Goal: Transaction & Acquisition: Book appointment/travel/reservation

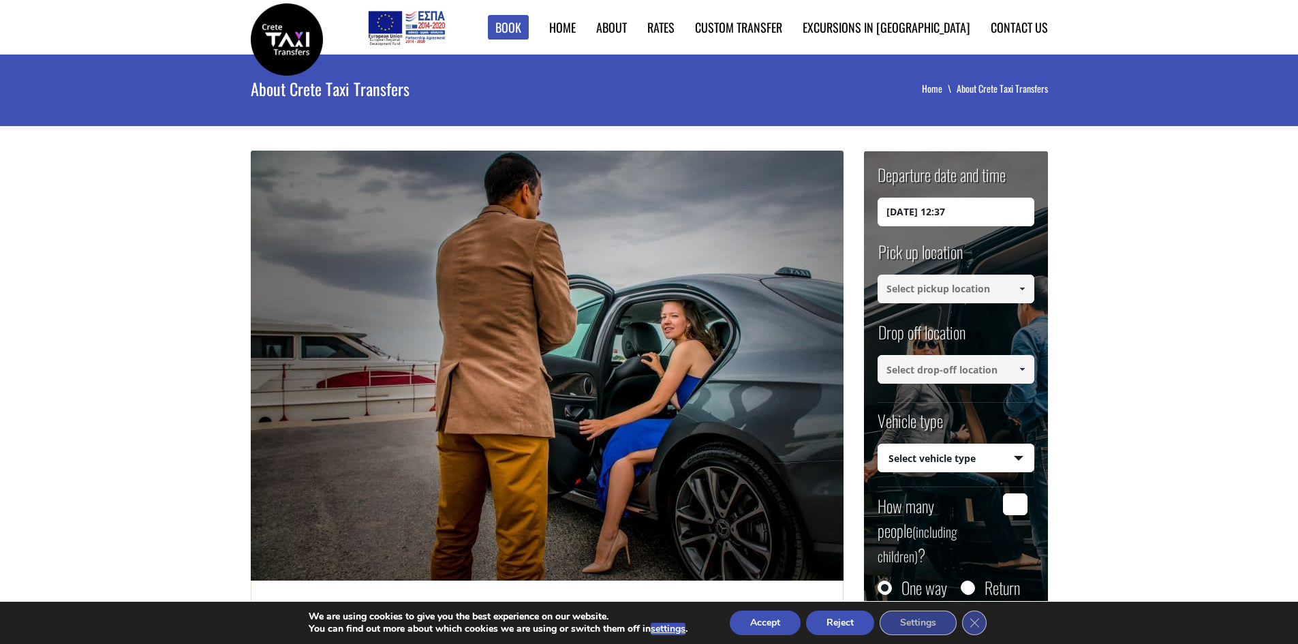
click at [966, 220] on input "[DATE] 12:37" at bounding box center [956, 212] width 157 height 29
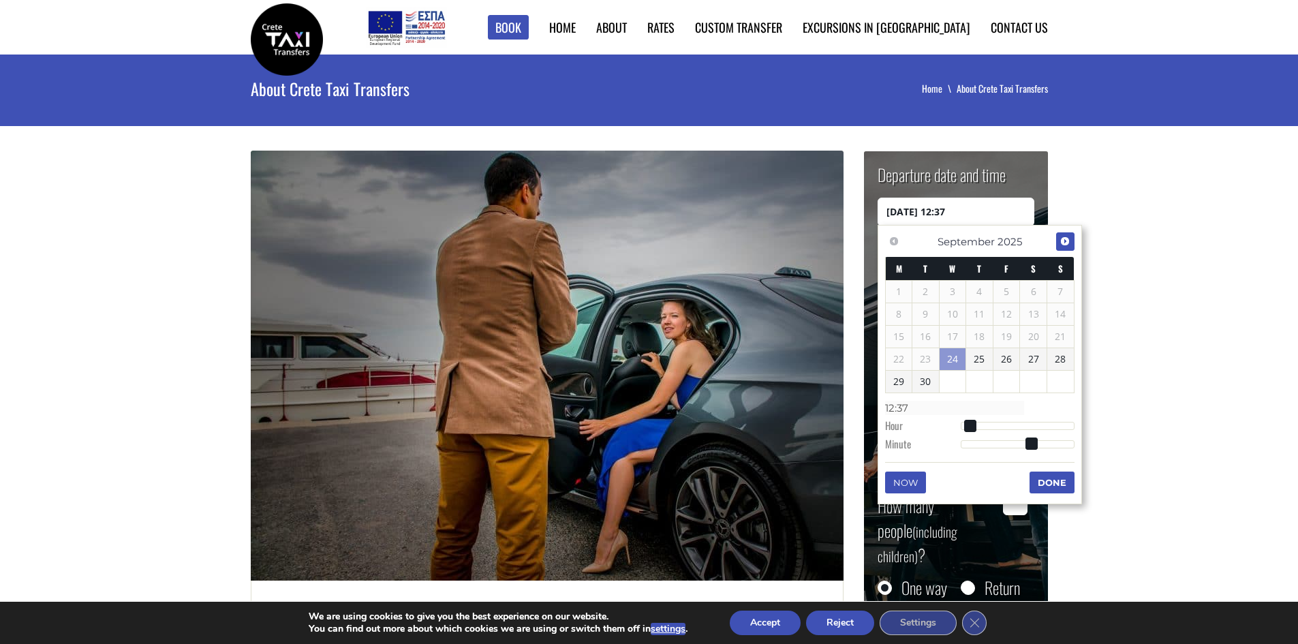
click at [1067, 247] on span "Next" at bounding box center [1065, 241] width 11 height 11
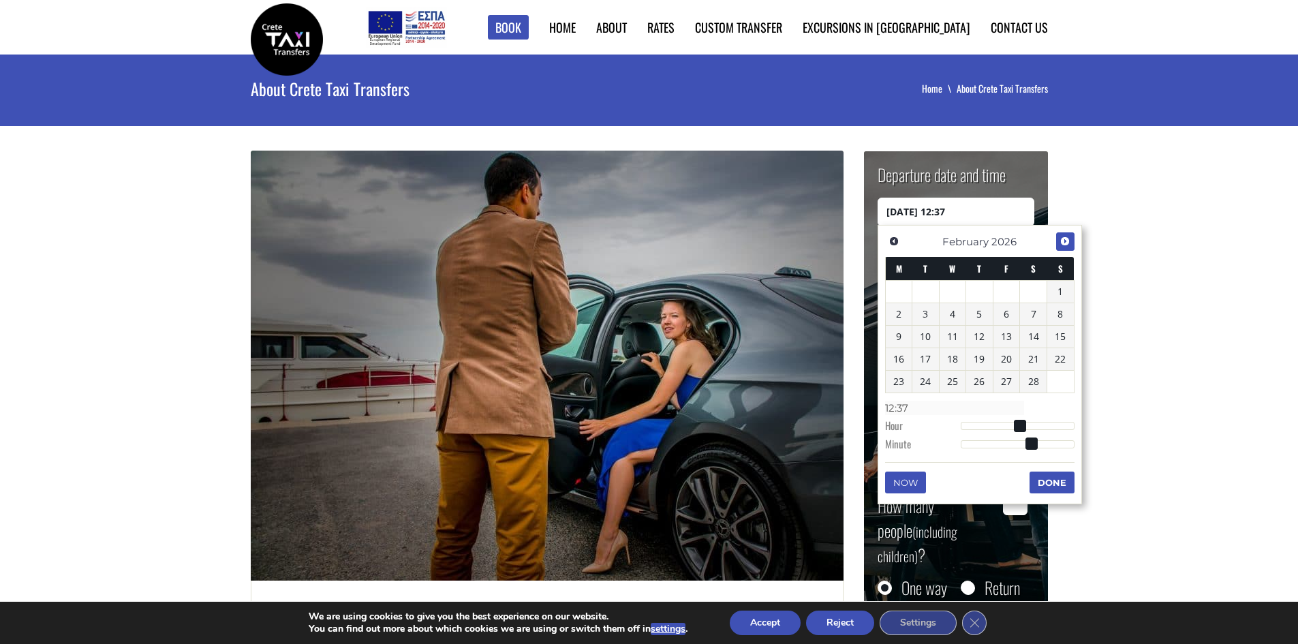
click at [1067, 247] on span "Next" at bounding box center [1065, 241] width 11 height 11
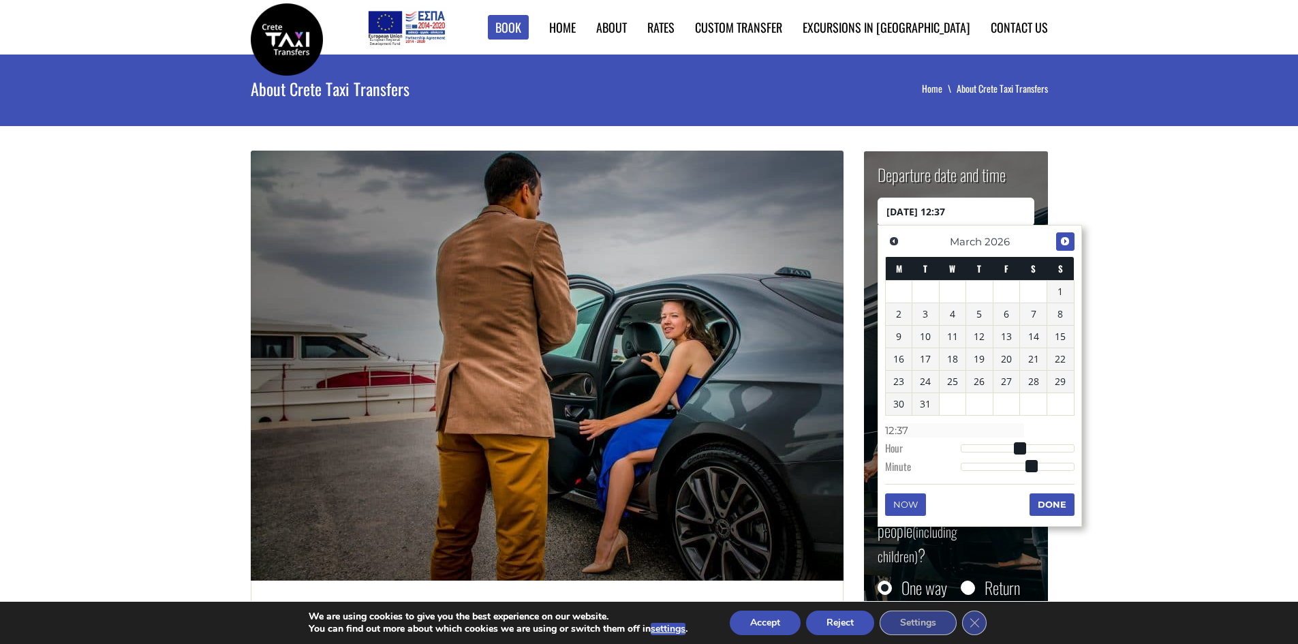
click at [1067, 247] on span "Next" at bounding box center [1065, 241] width 11 height 11
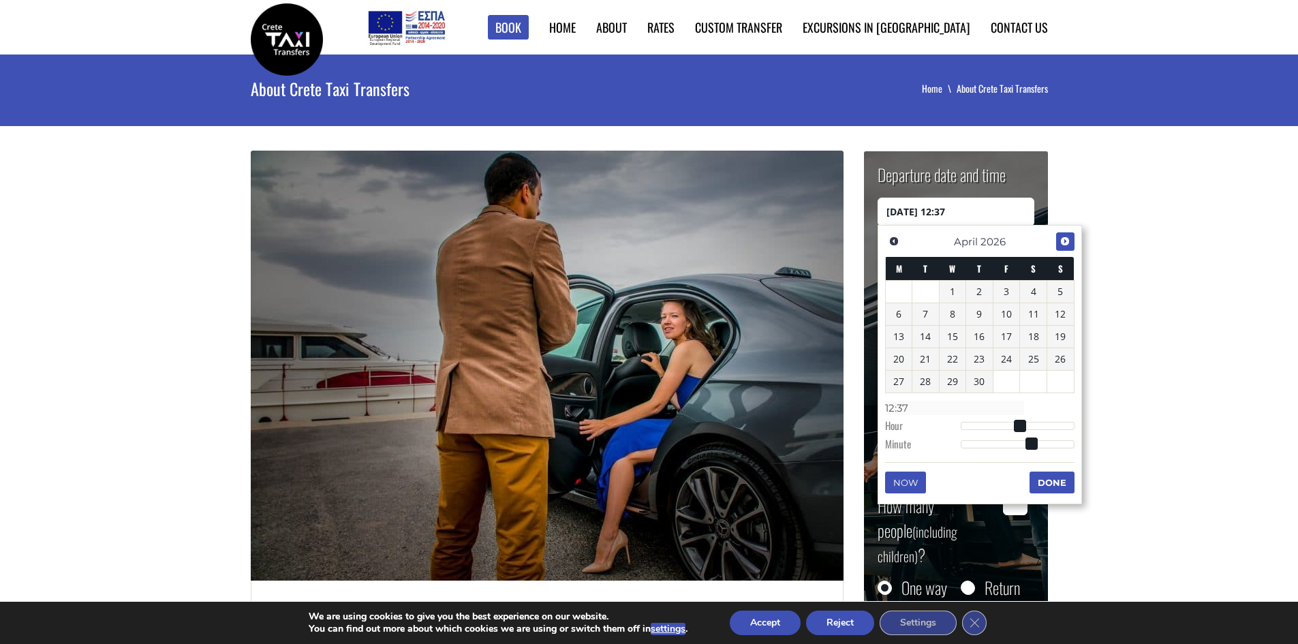
click at [1067, 247] on span "Next" at bounding box center [1065, 241] width 11 height 11
click at [980, 362] on link "25" at bounding box center [979, 359] width 27 height 22
type input "[DATE] 01:00"
type input "01:00"
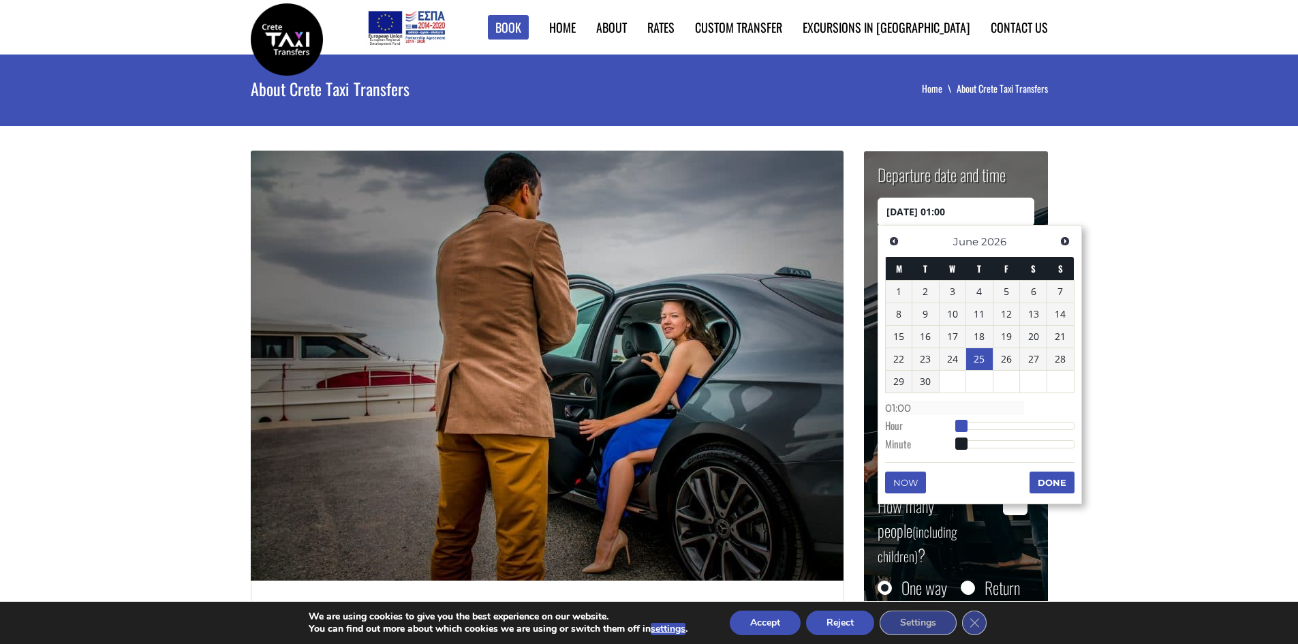
type input "[DATE] 02:00"
type input "02:00"
type input "[DATE] 03:00"
type input "03:00"
type input "[DATE] 04:00"
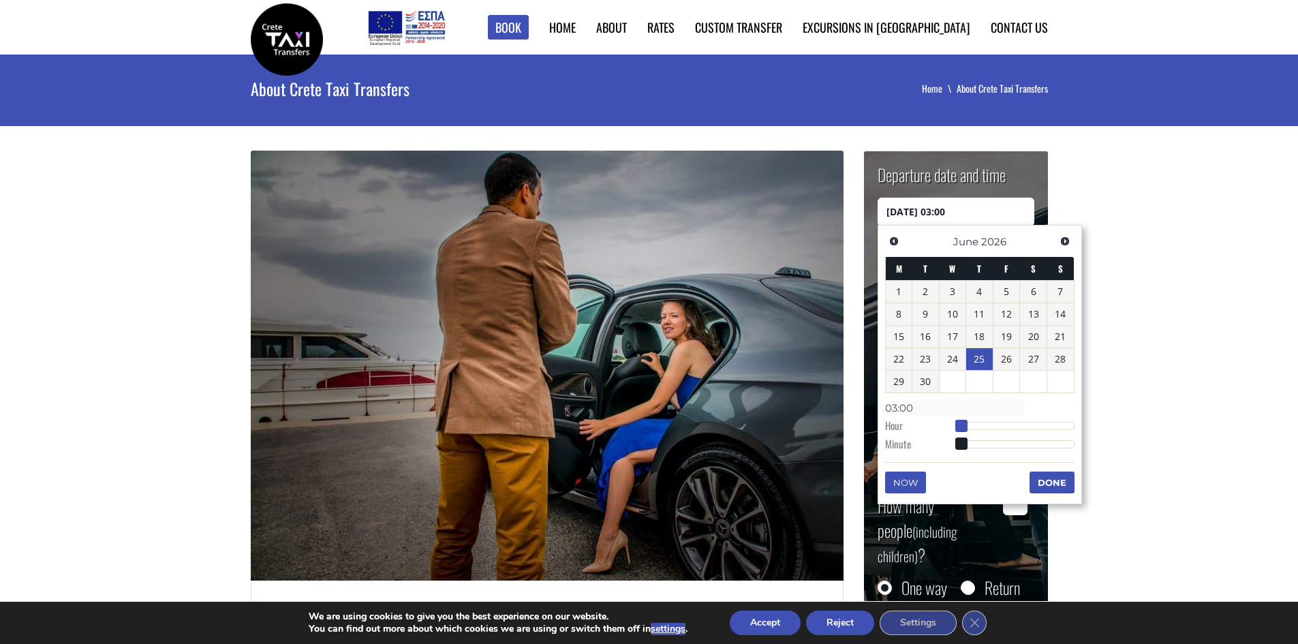
type input "04:00"
type input "[DATE] 05:00"
type input "05:00"
type input "[DATE] 06:00"
type input "06:00"
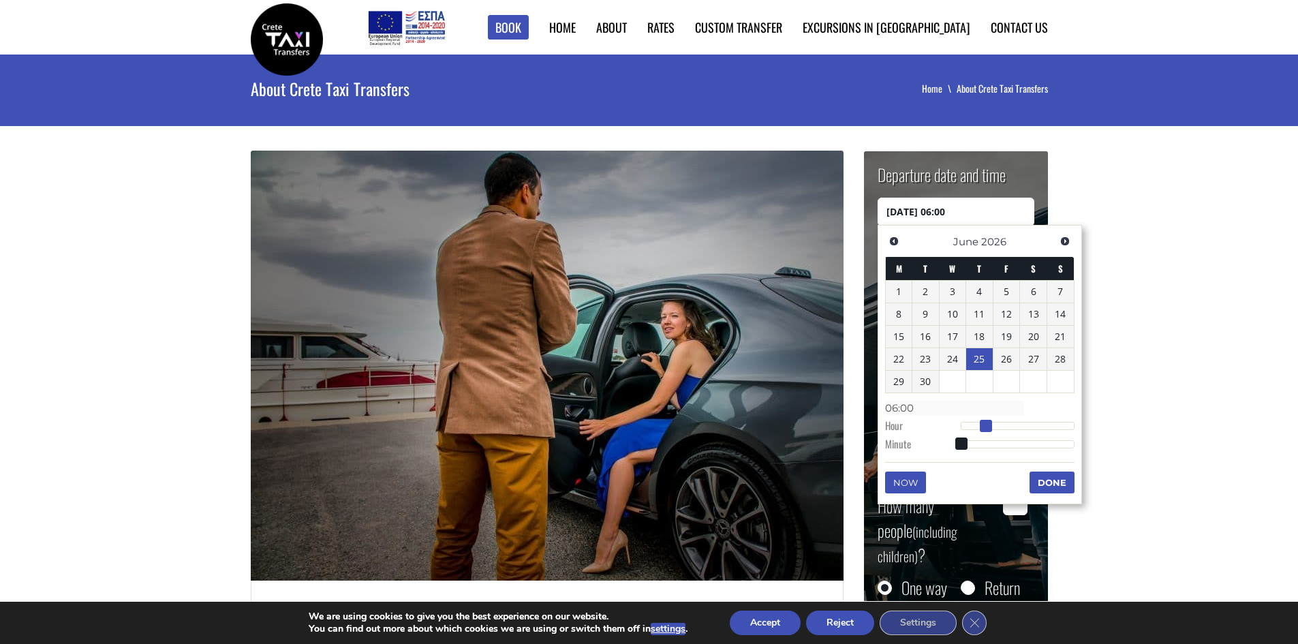
type input "[DATE] 07:00"
type input "07:00"
type input "[DATE] 08:00"
type input "08:00"
type input "[DATE] 09:00"
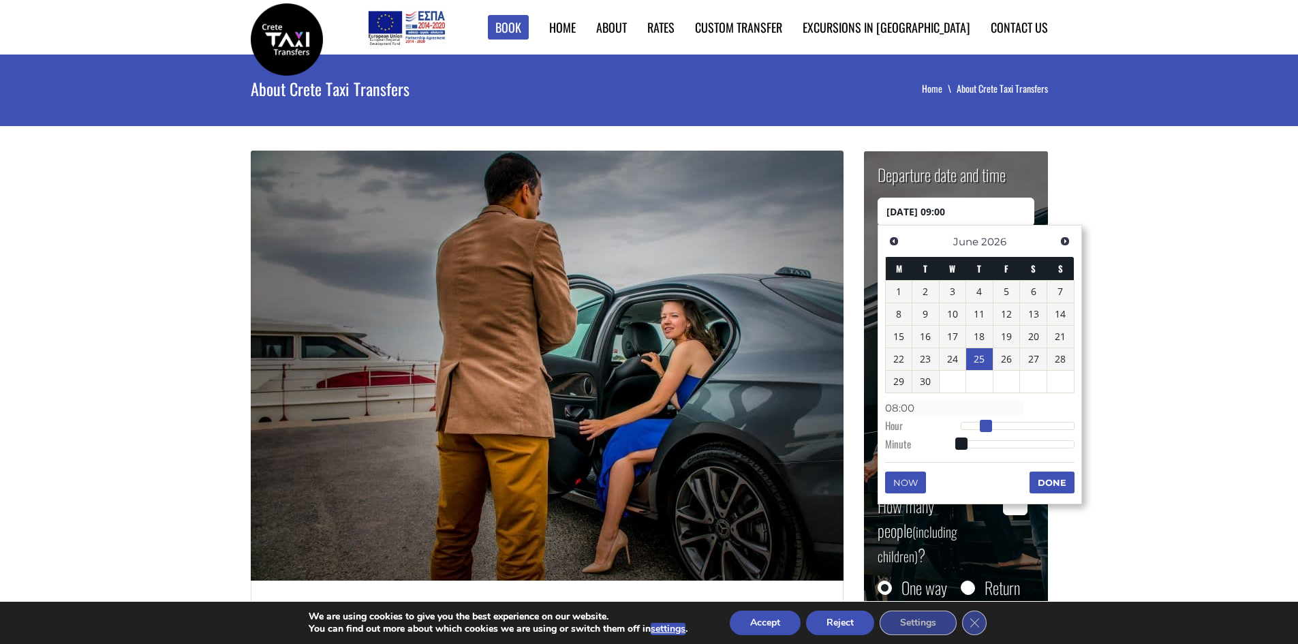
type input "09:00"
type input "[DATE] 10:00"
type input "10:00"
type input "[DATE] 12:00"
type input "12:00"
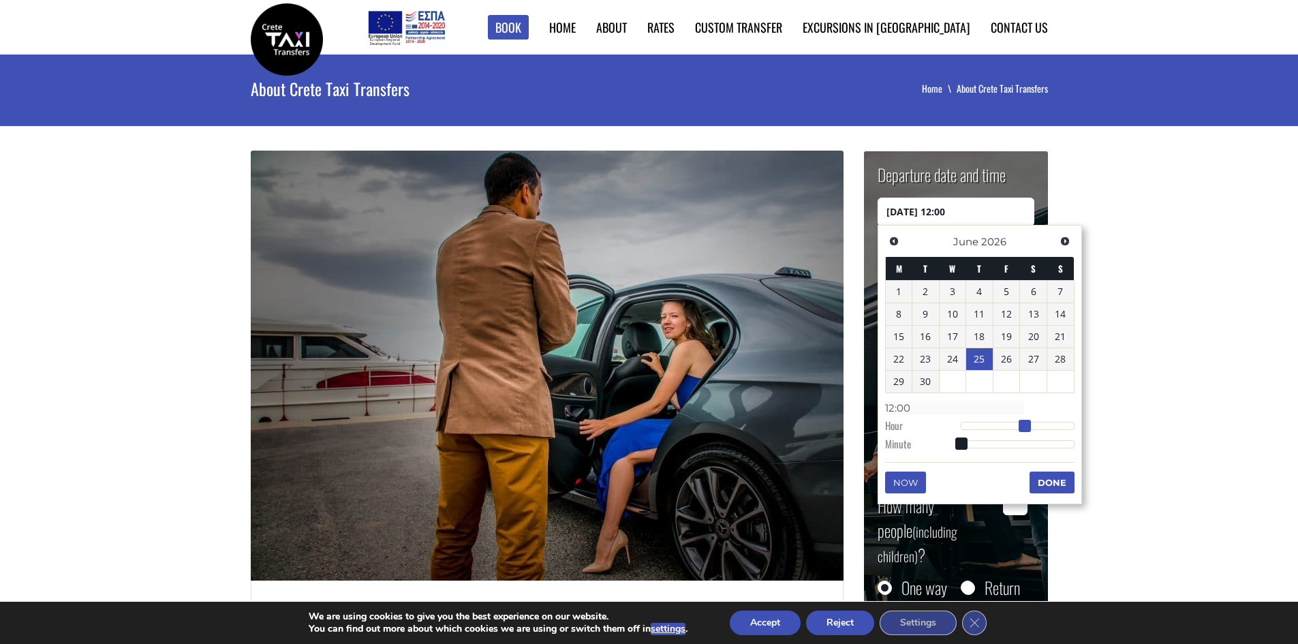
type input "[DATE] 13:00"
type input "13:00"
type input "[DATE] 14:00"
type input "14:00"
type input "[DATE] 15:00"
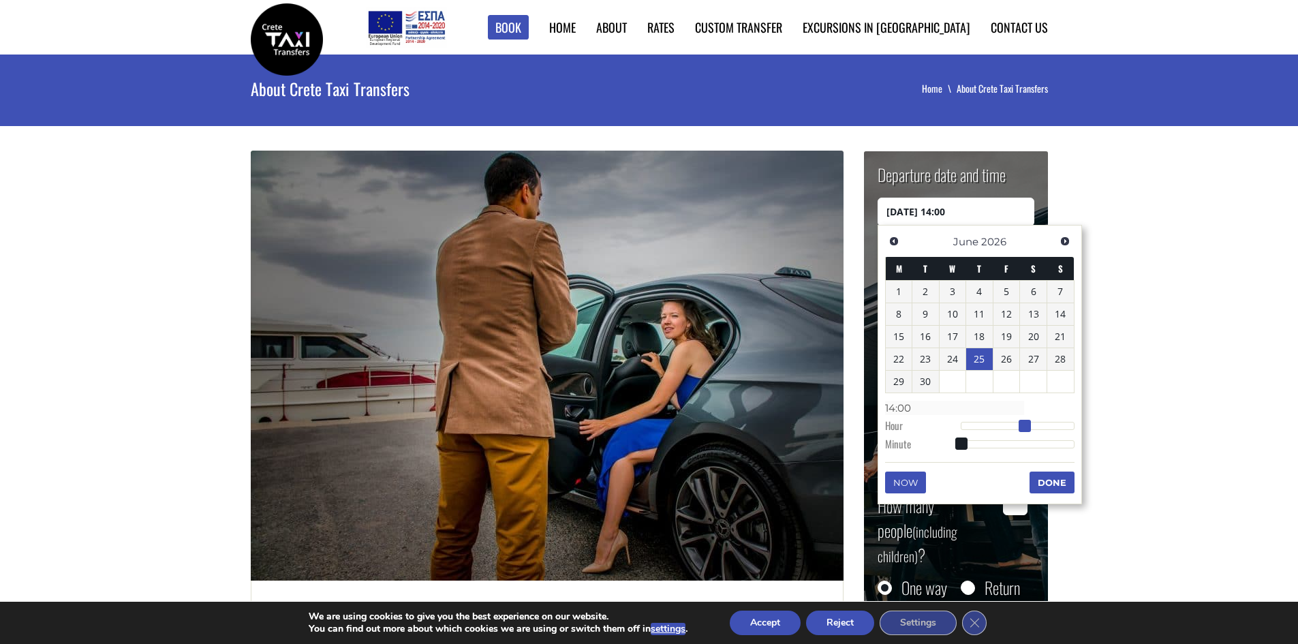
type input "15:00"
type input "[DATE] 16:00"
type input "16:00"
type input "[DATE] 17:00"
type input "17:00"
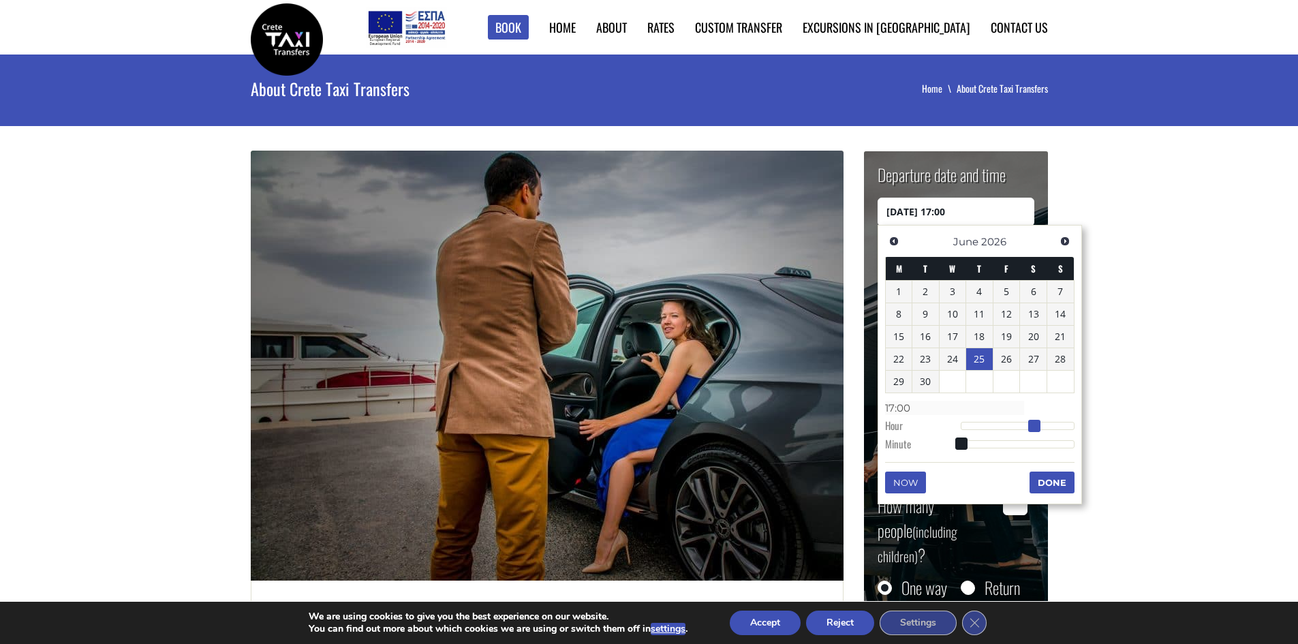
type input "[DATE] 18:00"
type input "18:00"
type input "[DATE] 19:00"
type input "19:00"
drag, startPoint x: 962, startPoint y: 427, endPoint x: 1056, endPoint y: 427, distance: 94.1
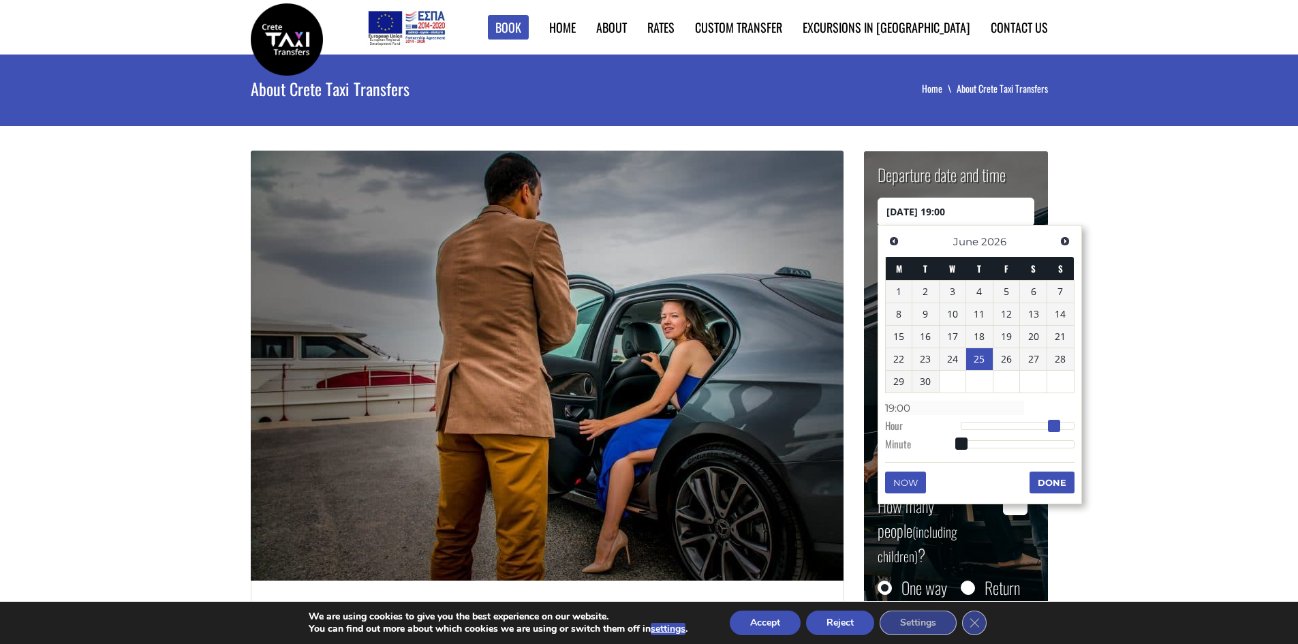
click at [1056, 427] on span at bounding box center [1054, 426] width 12 height 12
click at [1054, 481] on button "Done" at bounding box center [1052, 483] width 45 height 22
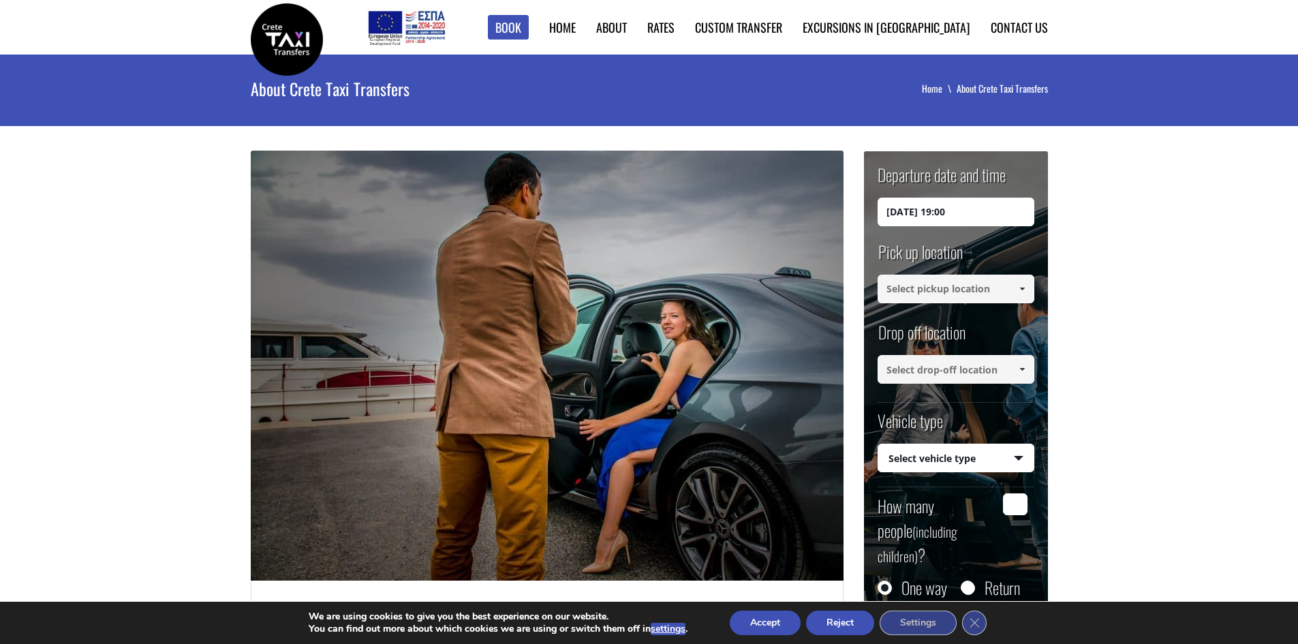
click at [954, 286] on input at bounding box center [956, 289] width 157 height 29
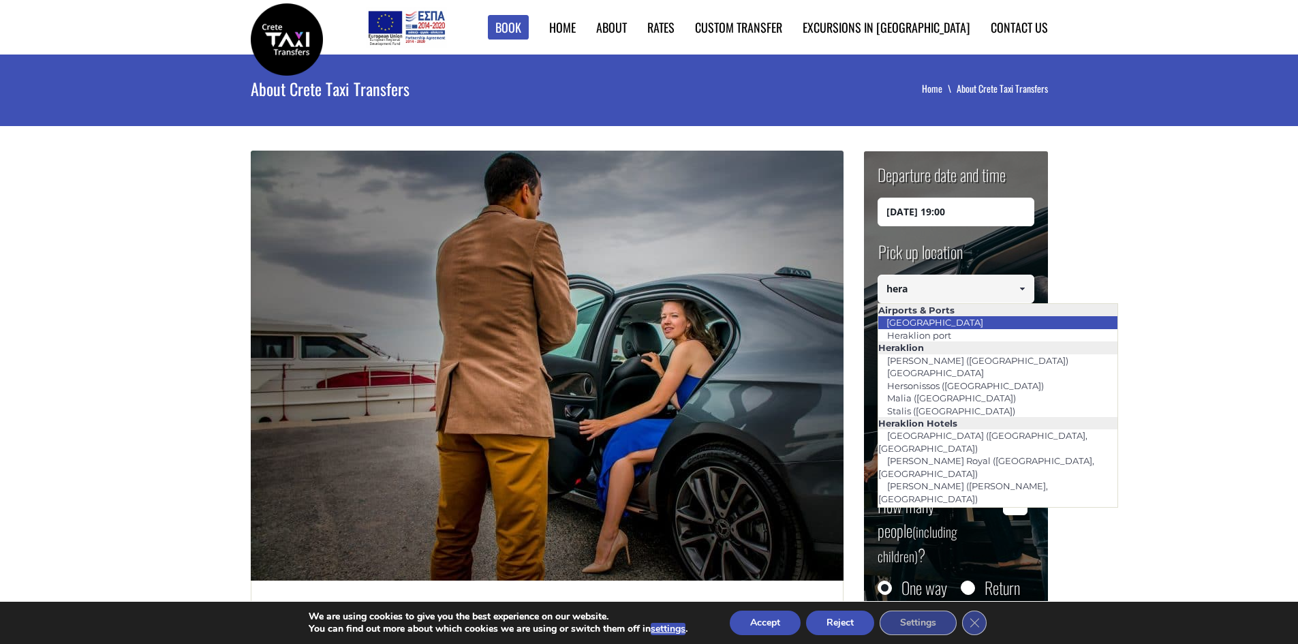
click at [934, 325] on link "[GEOGRAPHIC_DATA]" at bounding box center [935, 322] width 115 height 19
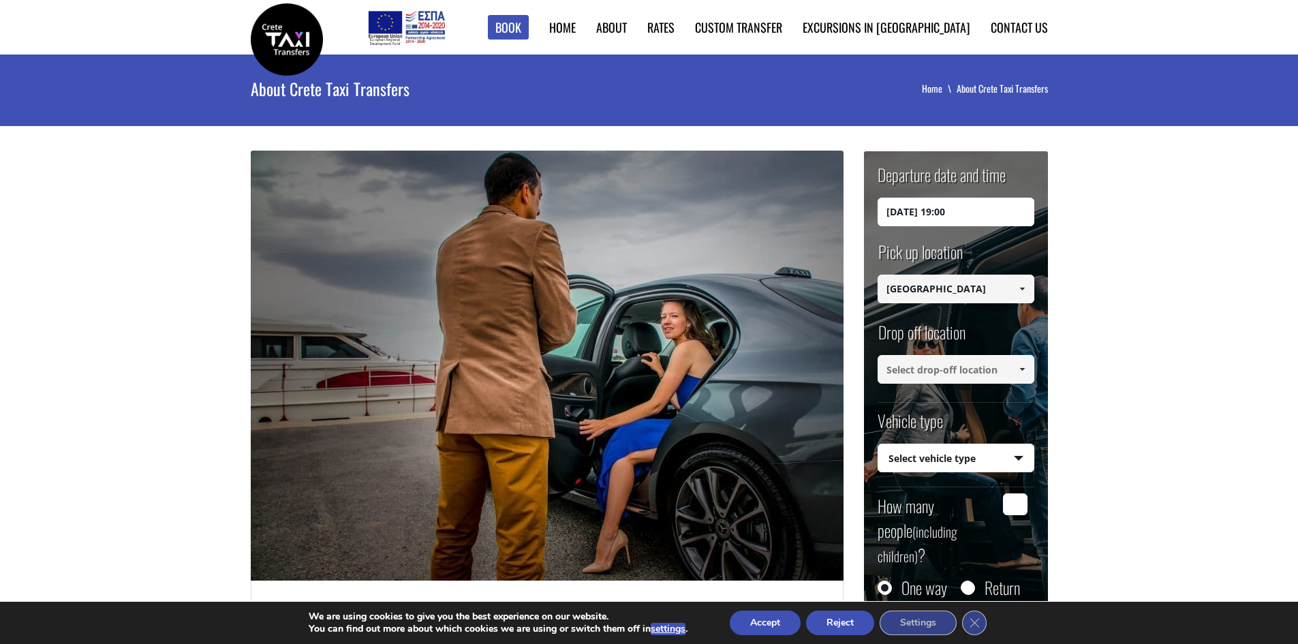
type input "[GEOGRAPHIC_DATA]"
click at [937, 366] on input at bounding box center [956, 369] width 157 height 29
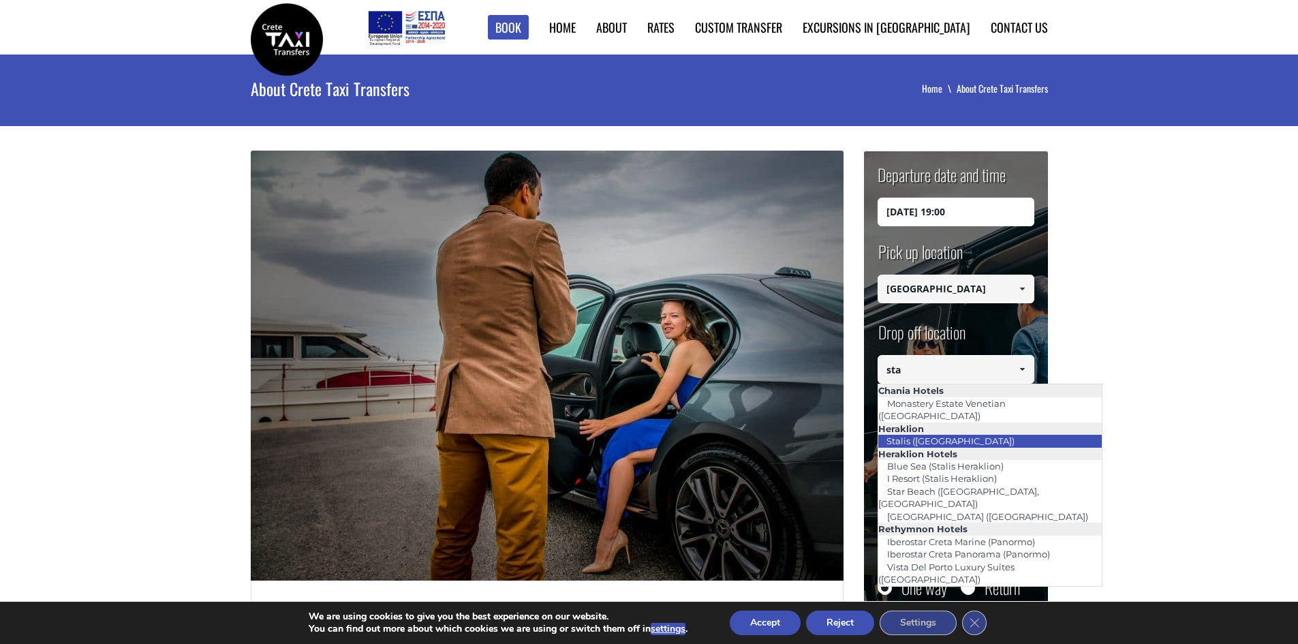
click at [938, 431] on link "Stalis ([GEOGRAPHIC_DATA])" at bounding box center [951, 440] width 146 height 19
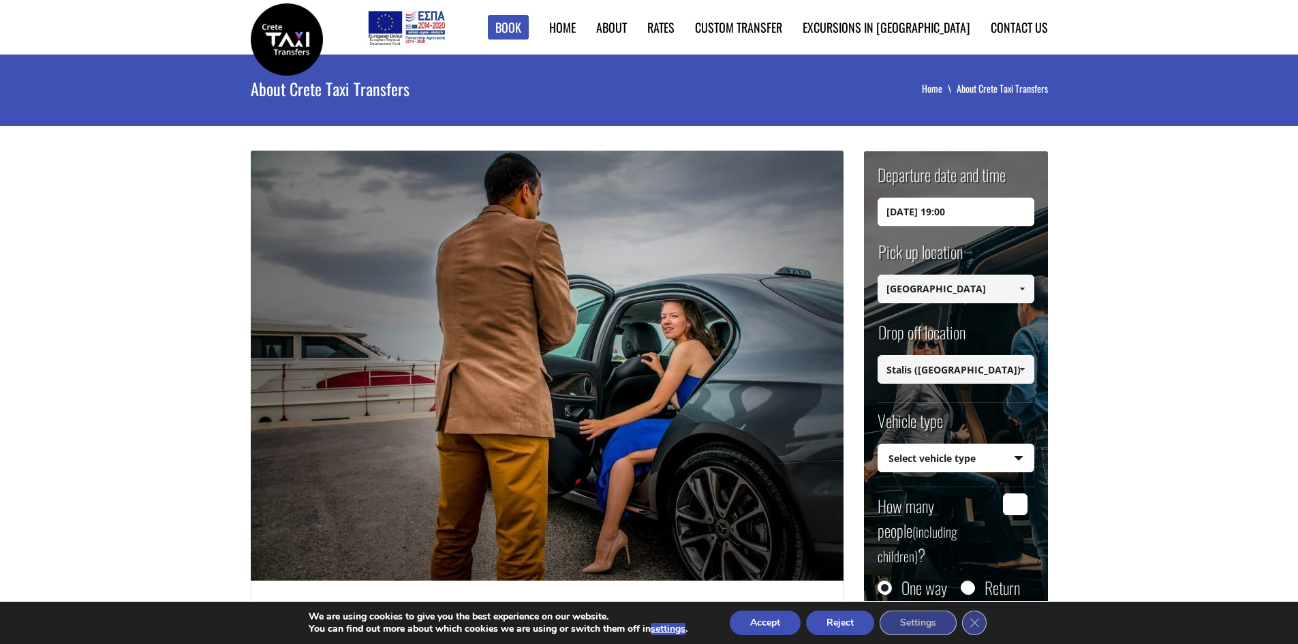
type input "Stalis ([GEOGRAPHIC_DATA])"
click at [954, 457] on select "Select vehicle type Taxi (4 passengers) Mercedes E Class Mini Van (7 passengers…" at bounding box center [956, 458] width 155 height 29
select select "540"
click at [879, 444] on select "Select vehicle type Taxi (4 passengers) Mercedes E Class Mini Van (7 passengers…" at bounding box center [956, 458] width 155 height 29
click at [1018, 502] on input "How many people (including children) ?" at bounding box center [1015, 504] width 25 height 22
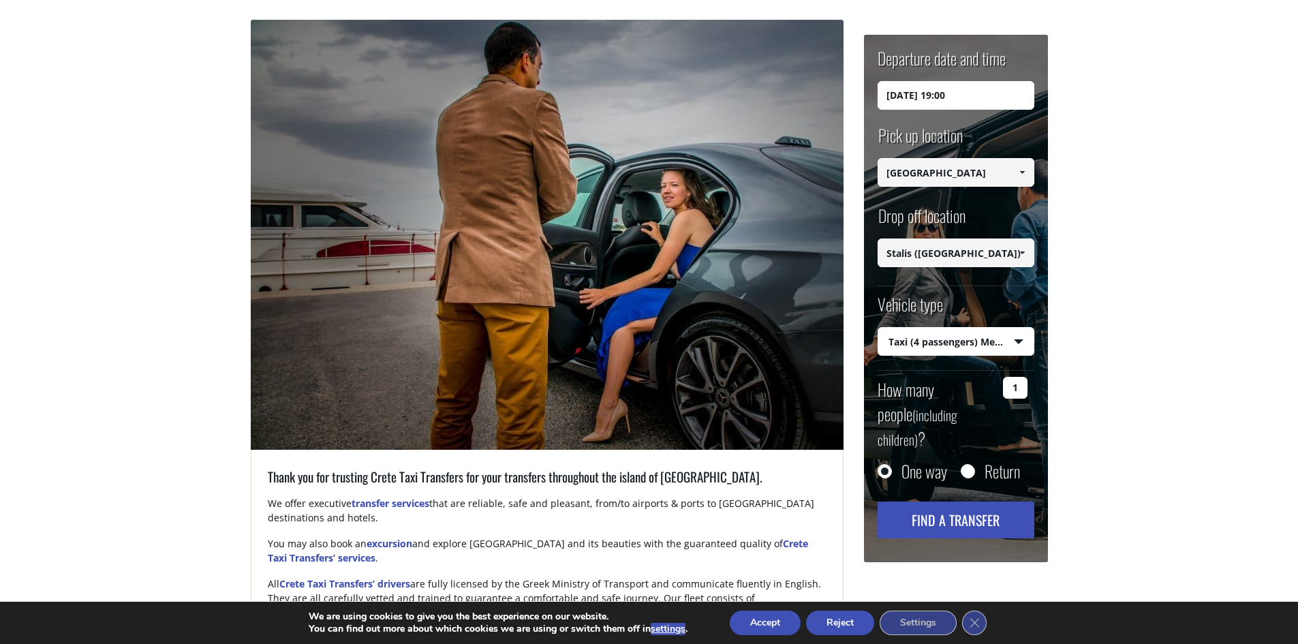
scroll to position [136, 0]
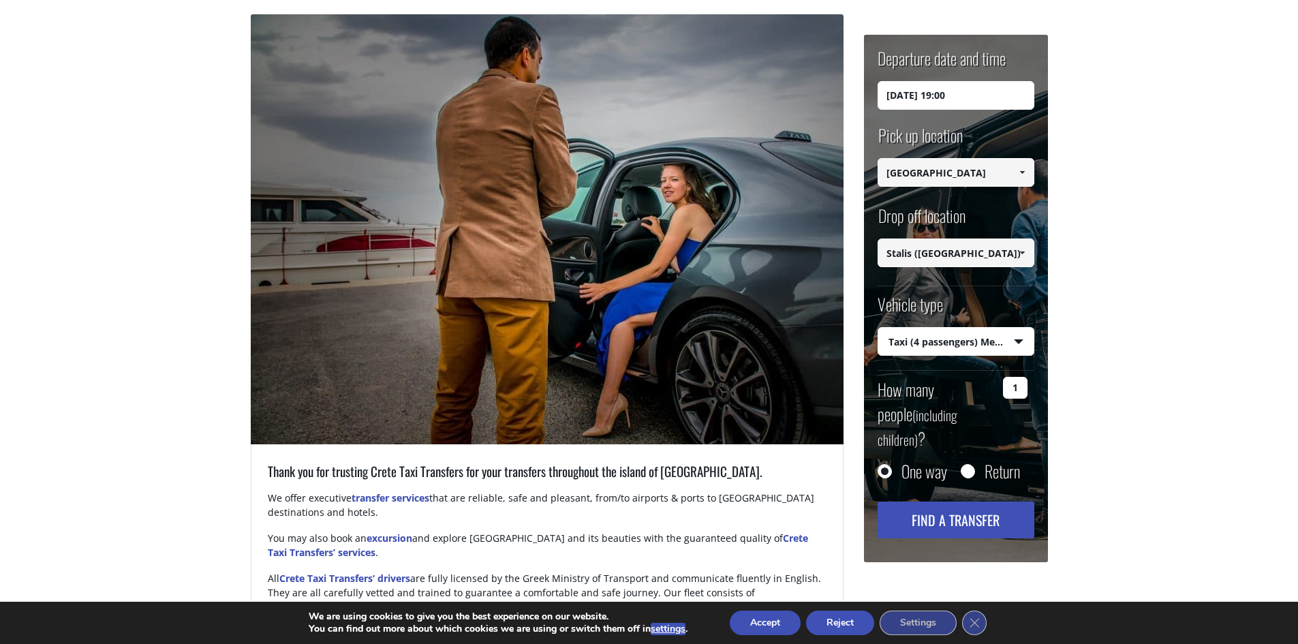
type input "1"
click at [972, 502] on button "Find a transfer" at bounding box center [956, 520] width 157 height 37
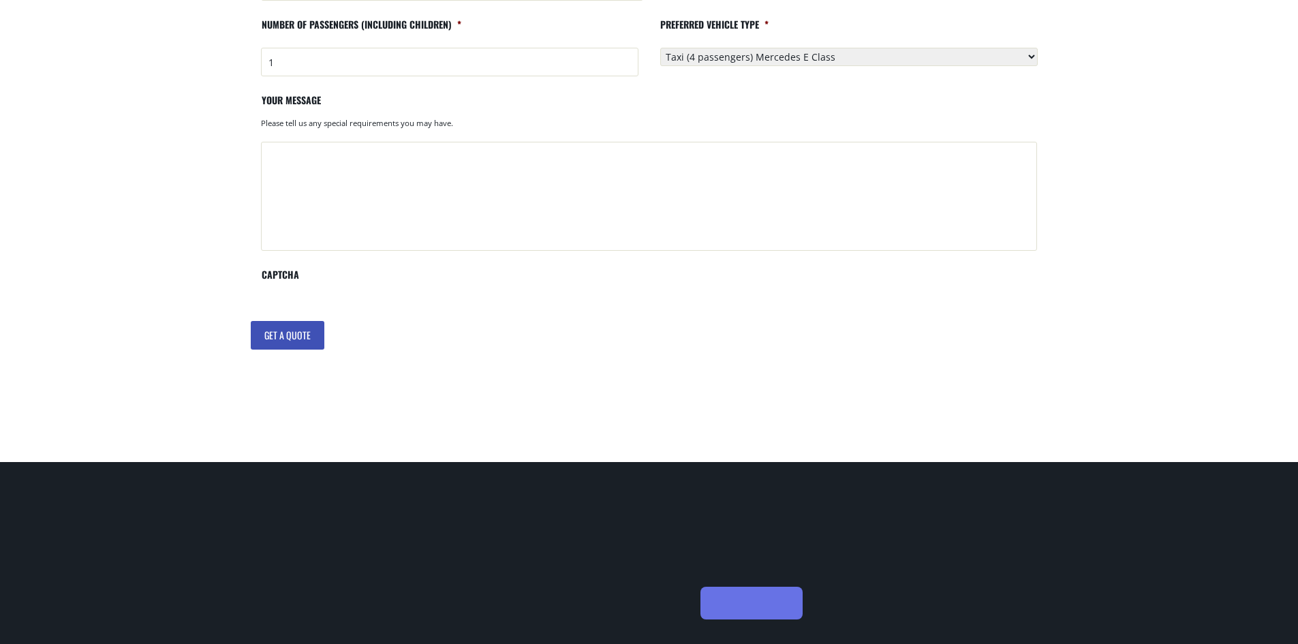
scroll to position [545, 0]
